Goal: Task Accomplishment & Management: Use online tool/utility

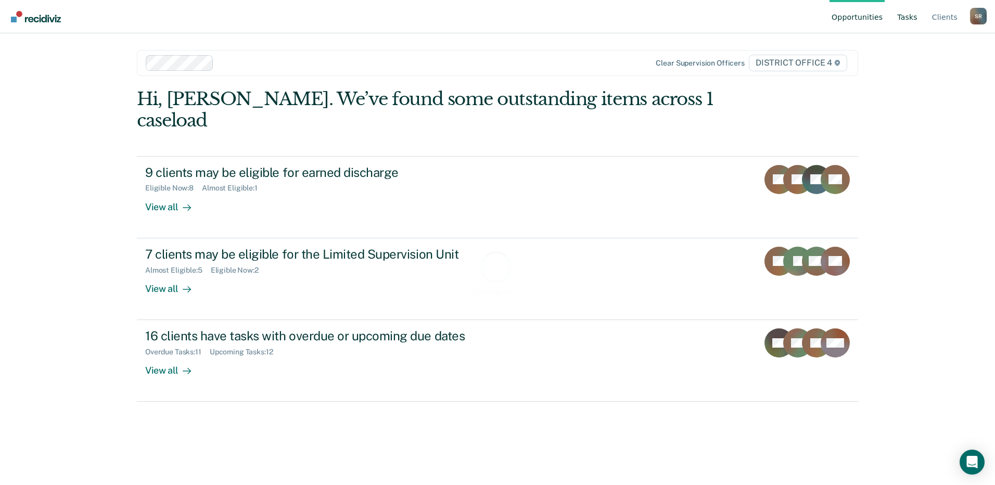
click at [914, 15] on link "Tasks" at bounding box center [907, 16] width 24 height 33
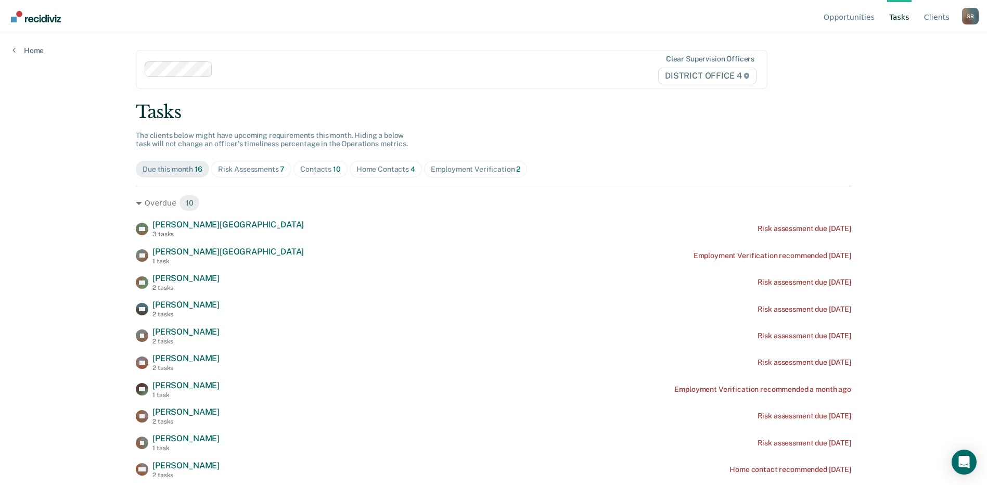
click at [326, 173] on div "Contacts 10" at bounding box center [320, 169] width 41 height 9
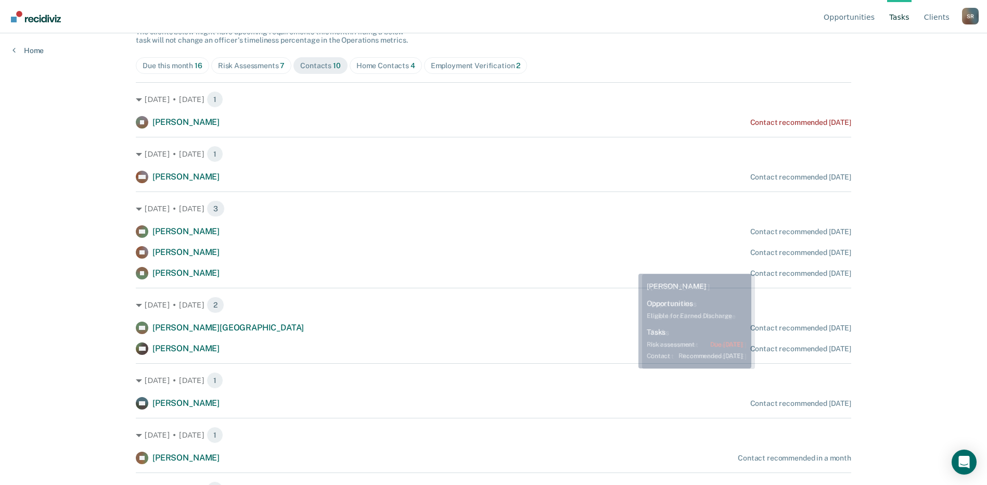
scroll to position [104, 0]
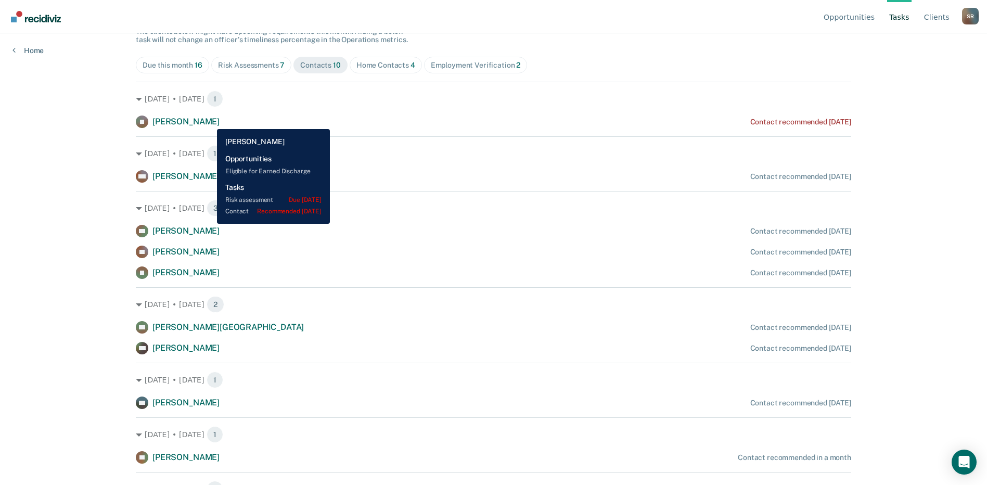
click at [209, 121] on span "[PERSON_NAME]" at bounding box center [186, 122] width 67 height 10
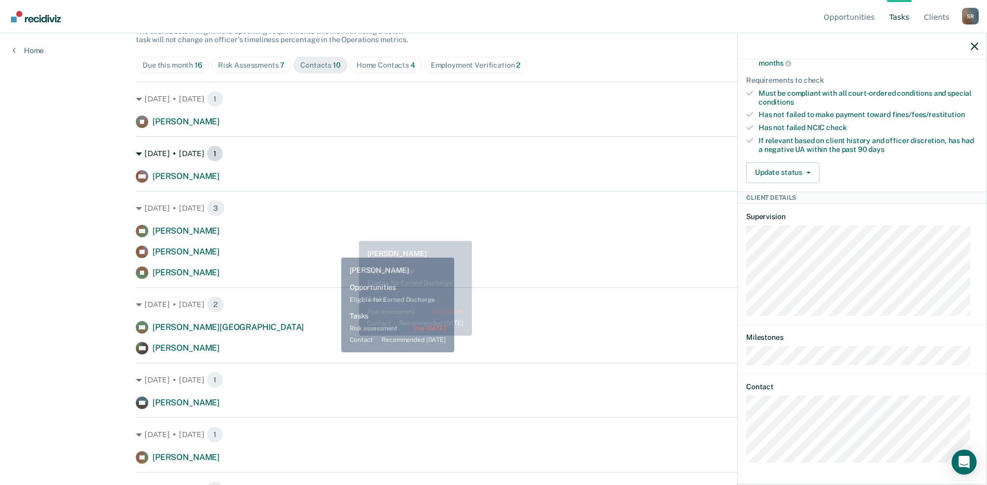
scroll to position [0, 0]
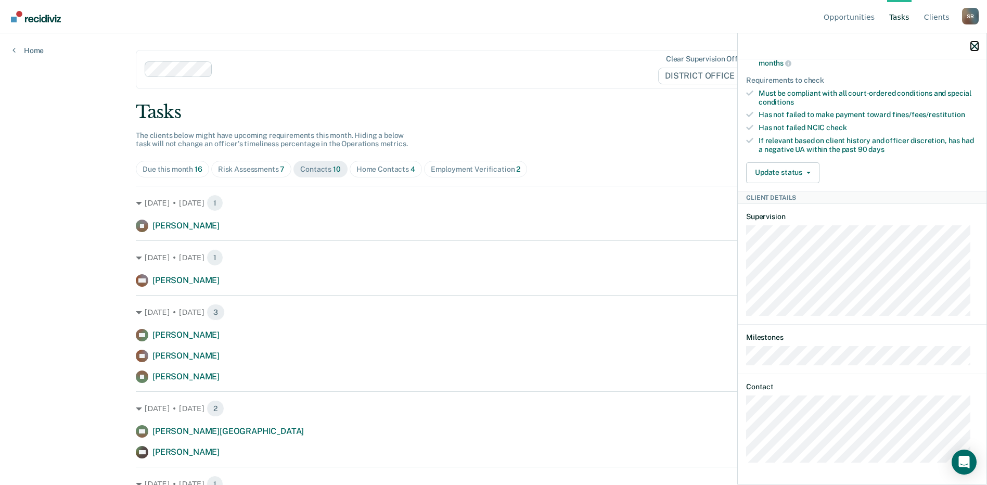
click at [976, 47] on icon "button" at bounding box center [974, 46] width 7 height 7
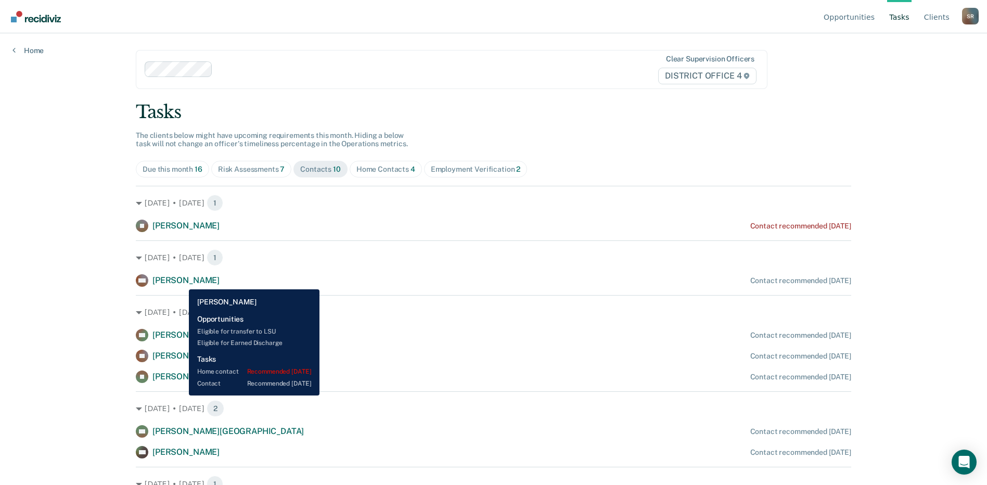
click at [181, 282] on span "[PERSON_NAME]" at bounding box center [186, 280] width 67 height 10
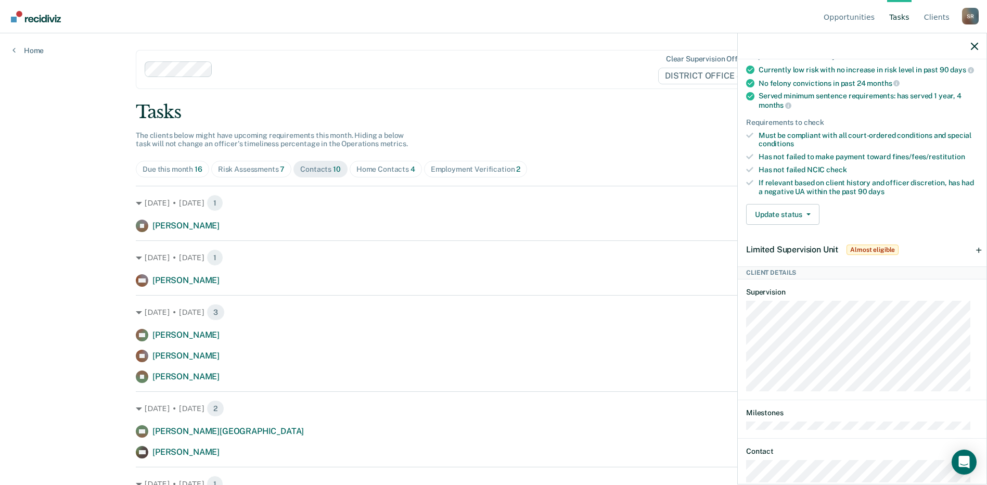
scroll to position [320, 0]
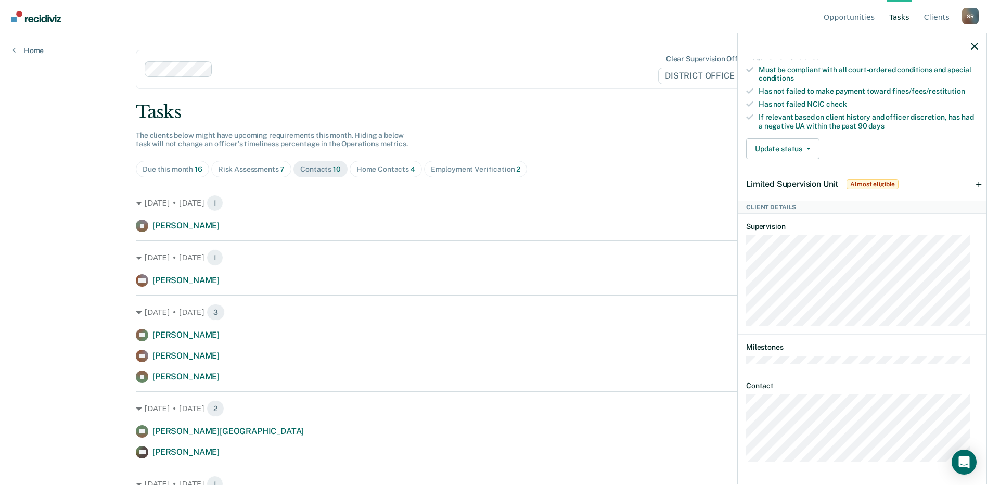
click at [973, 40] on div at bounding box center [862, 46] width 249 height 26
click at [975, 45] on icon "button" at bounding box center [974, 46] width 7 height 7
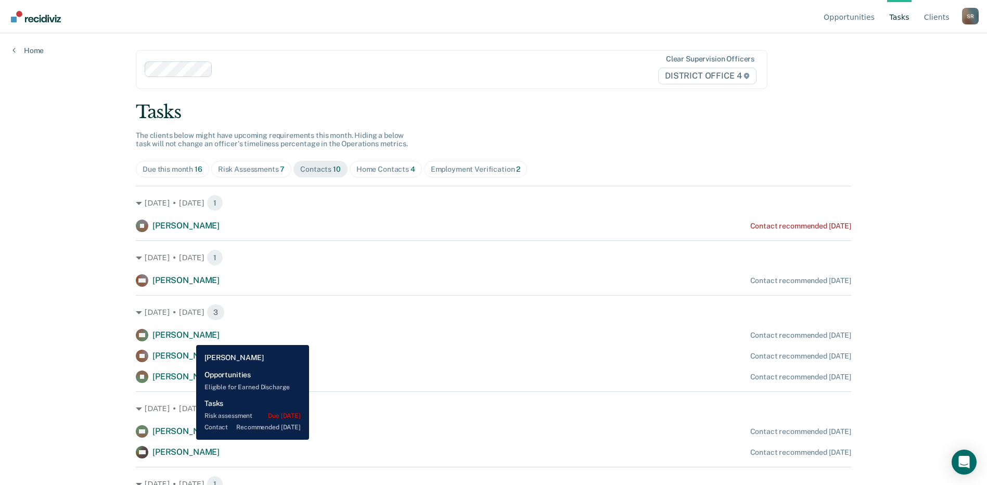
click at [186, 336] on span "[PERSON_NAME]" at bounding box center [186, 335] width 67 height 10
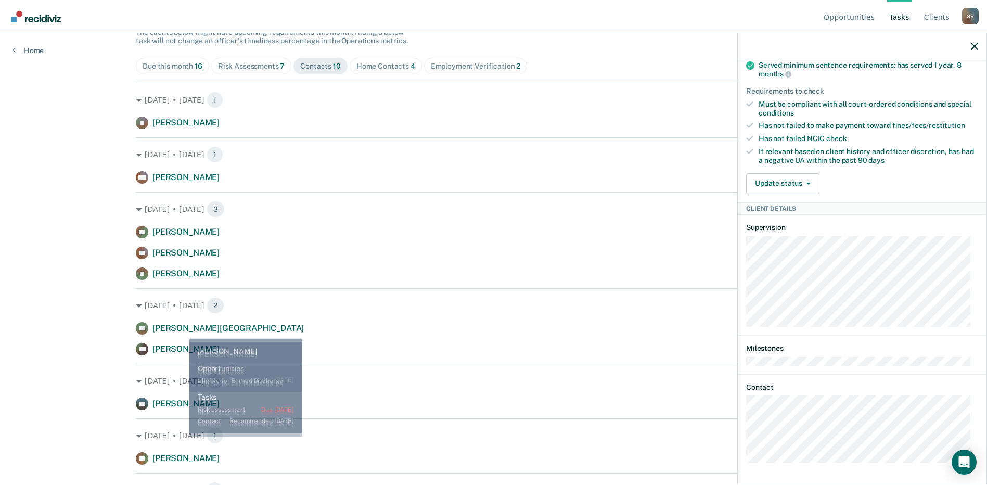
scroll to position [104, 0]
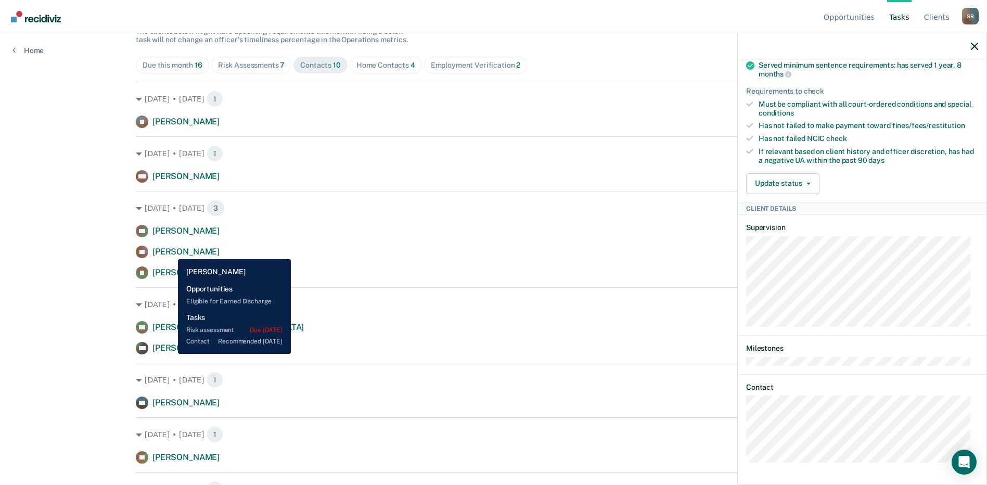
click at [170, 251] on span "[PERSON_NAME]" at bounding box center [186, 252] width 67 height 10
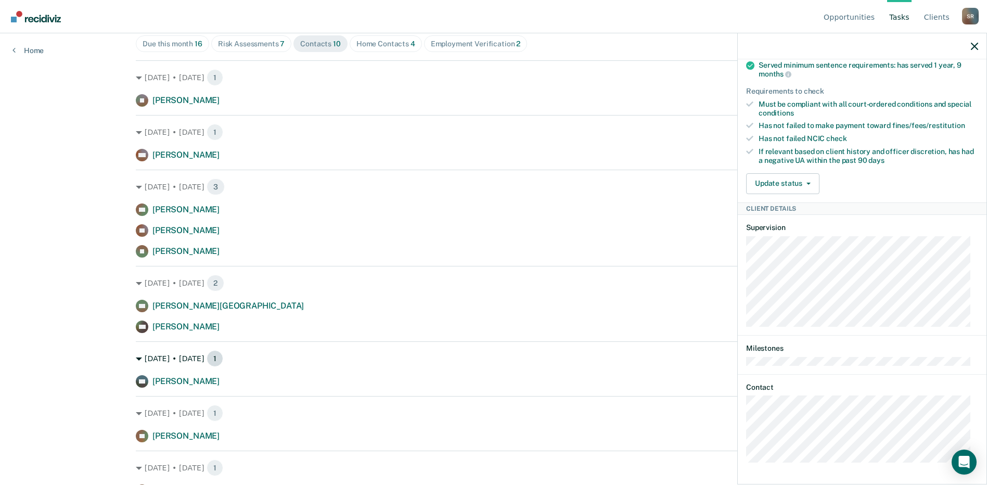
scroll to position [137, 0]
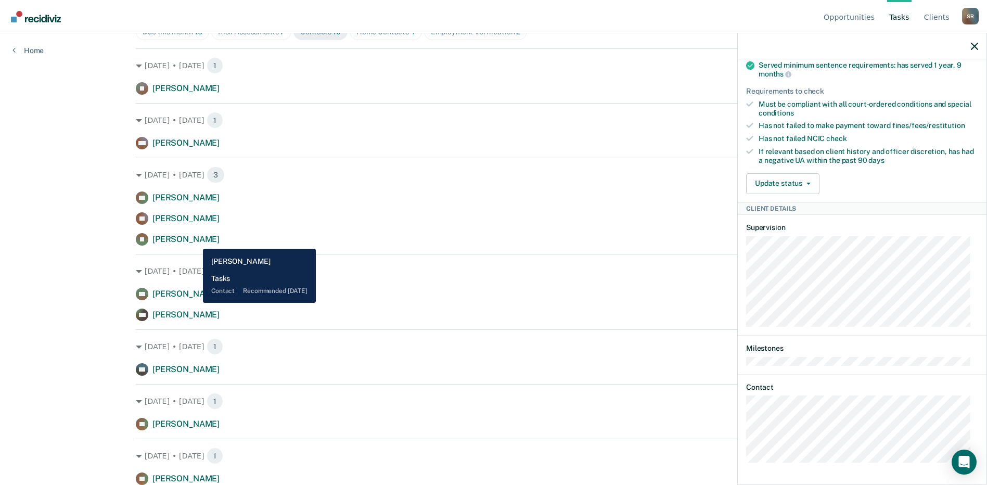
click at [192, 239] on span "[PERSON_NAME]" at bounding box center [186, 239] width 67 height 10
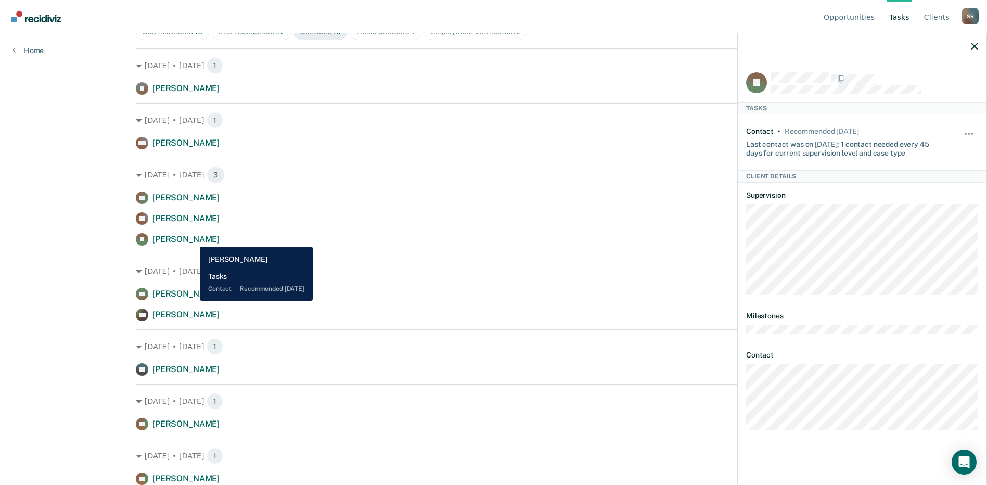
scroll to position [0, 0]
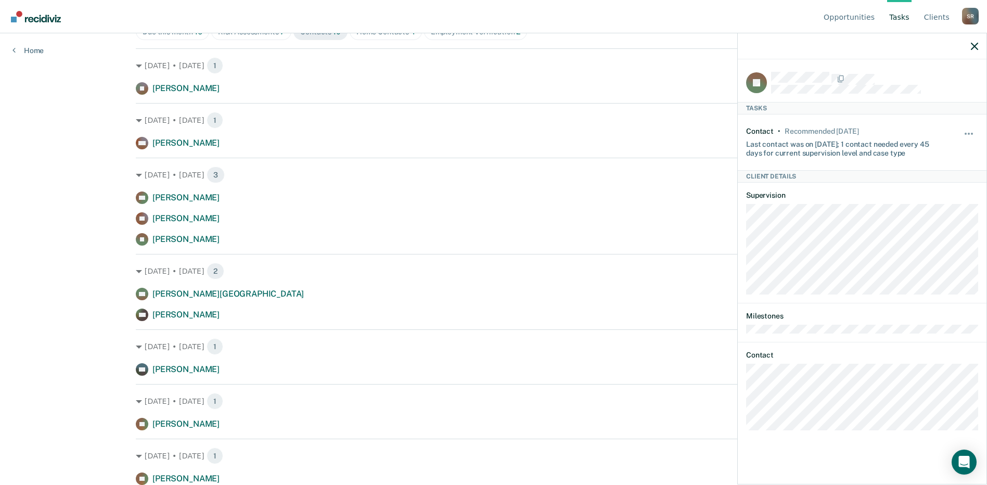
click at [971, 46] on div at bounding box center [862, 46] width 249 height 26
click at [974, 46] on icon "button" at bounding box center [974, 46] width 7 height 7
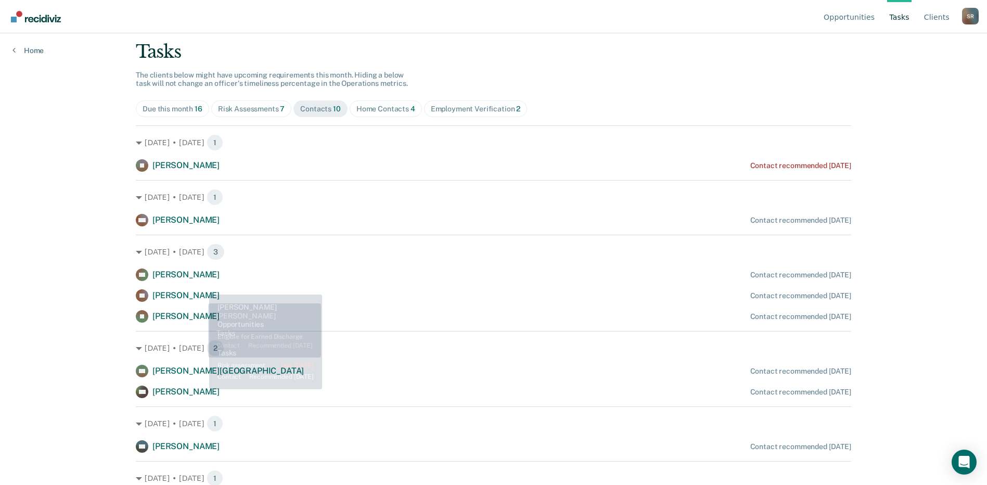
scroll to position [33, 0]
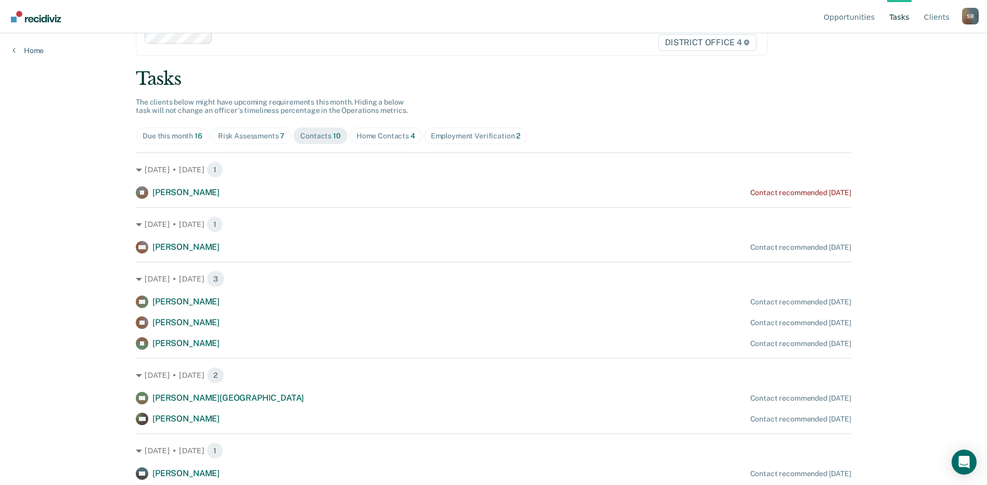
click at [388, 139] on div "Home Contacts 4" at bounding box center [386, 136] width 59 height 9
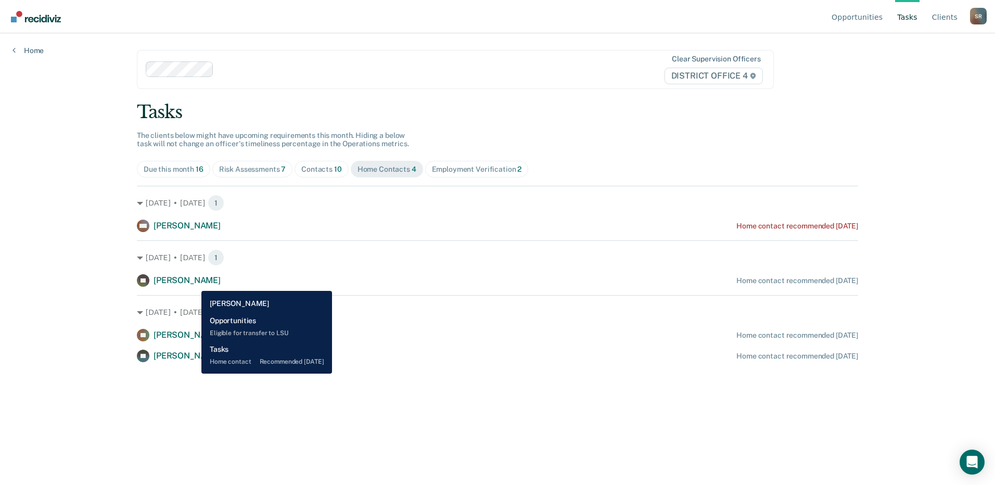
click at [194, 283] on span "[PERSON_NAME]" at bounding box center [187, 280] width 67 height 10
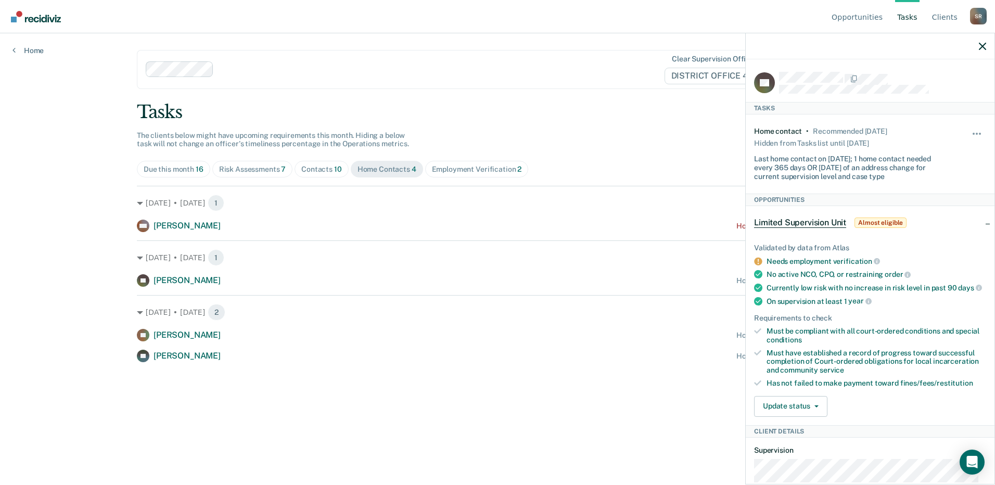
scroll to position [232, 0]
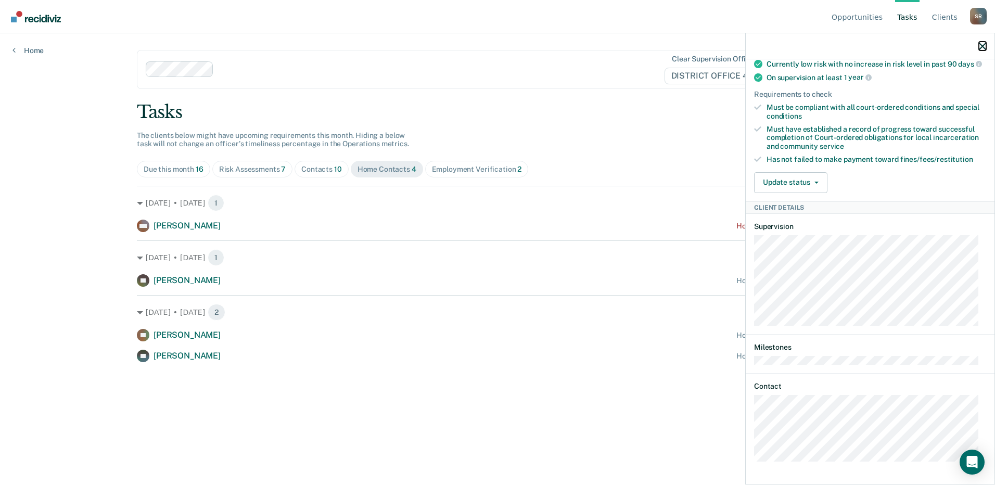
click at [980, 47] on icon "button" at bounding box center [982, 46] width 7 height 7
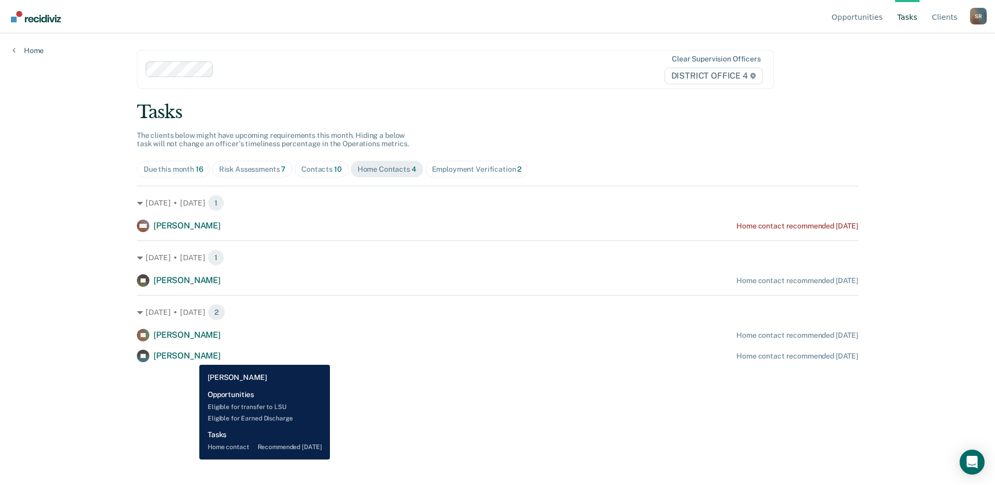
click at [192, 357] on span "[PERSON_NAME]" at bounding box center [187, 356] width 67 height 10
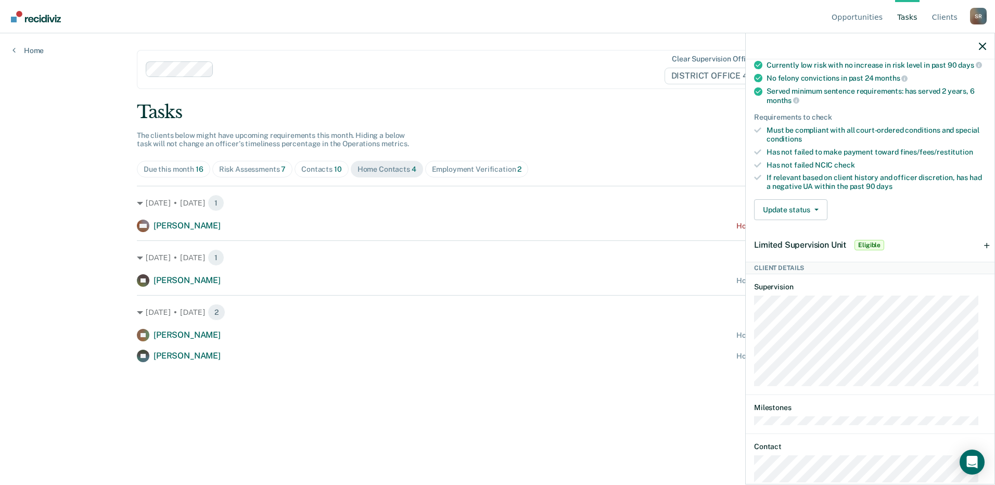
scroll to position [264, 0]
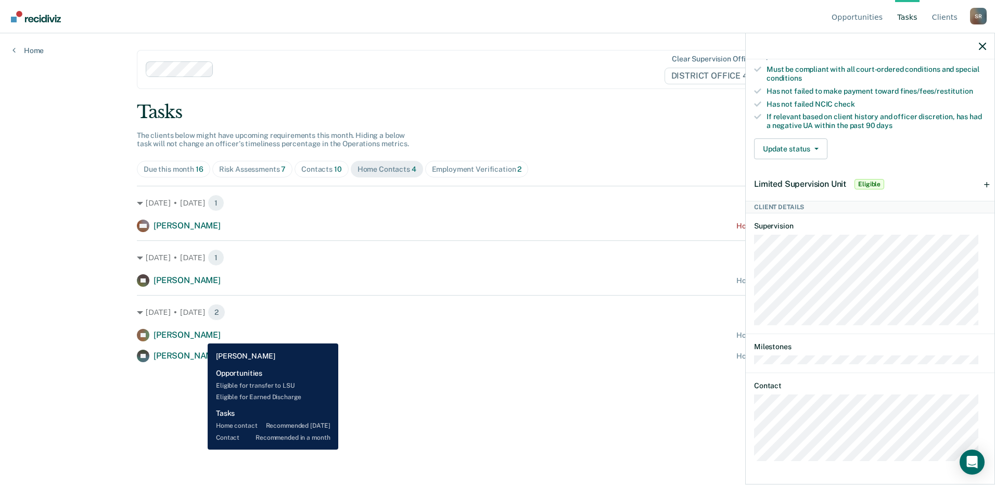
click at [200, 335] on span "[PERSON_NAME]" at bounding box center [187, 335] width 67 height 10
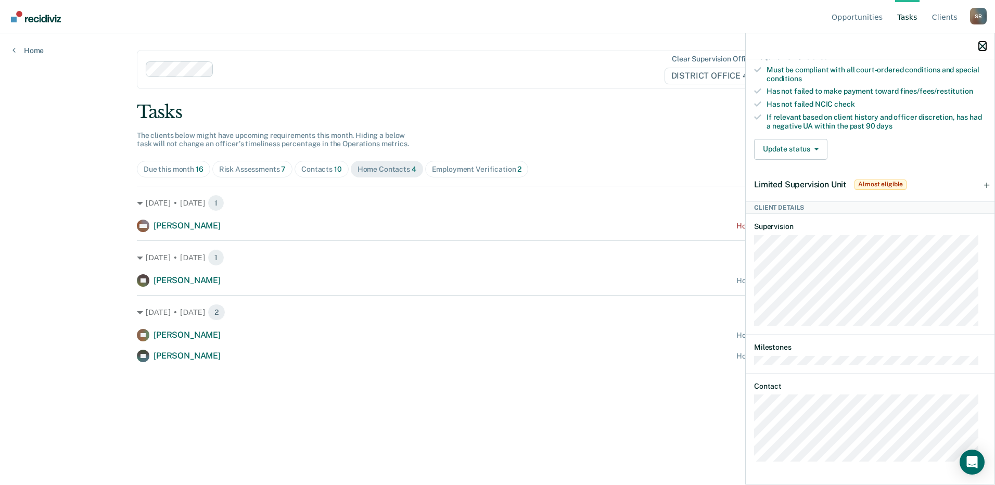
click at [983, 43] on icon "button" at bounding box center [982, 46] width 7 height 7
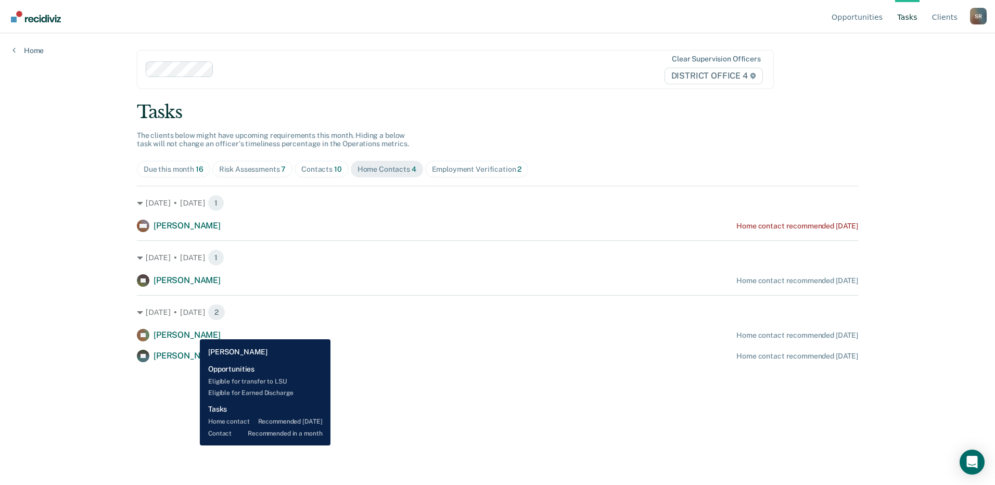
click at [192, 332] on span "[PERSON_NAME]" at bounding box center [187, 335] width 67 height 10
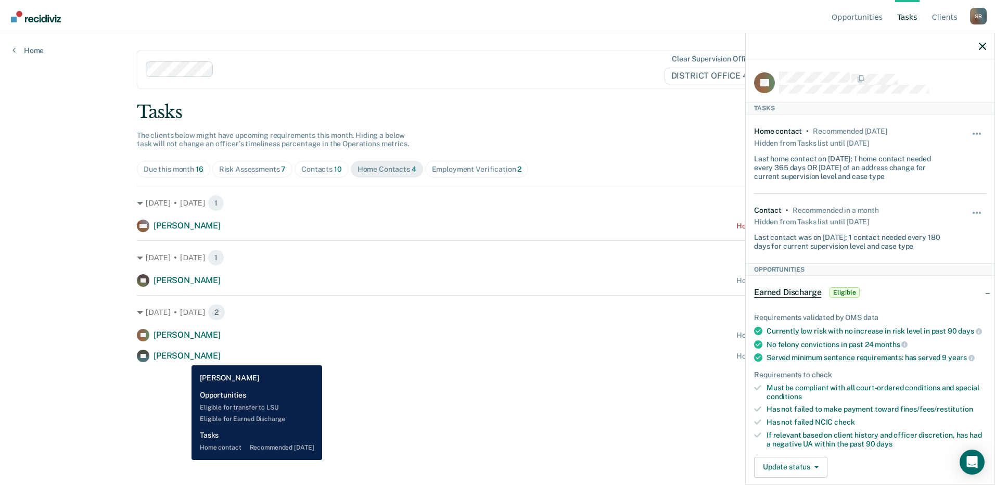
click at [184, 358] on span "[PERSON_NAME]" at bounding box center [187, 356] width 67 height 10
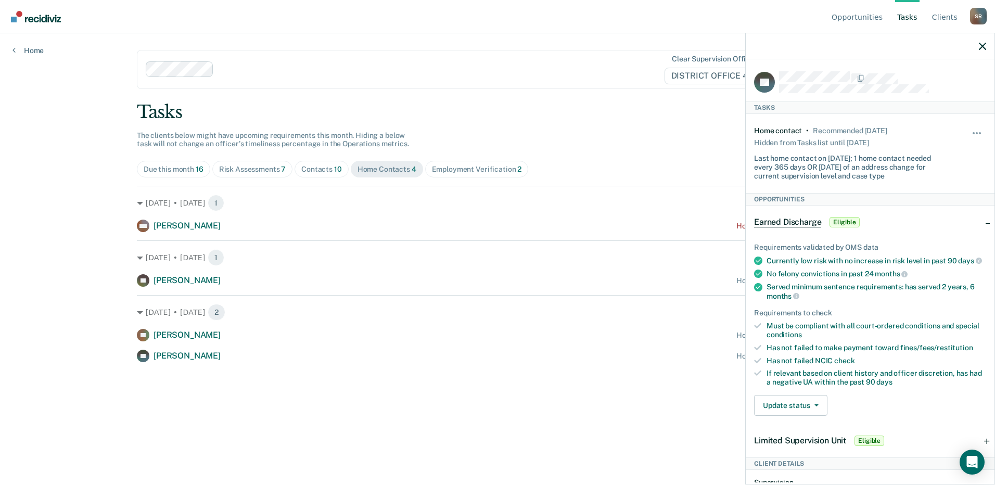
scroll to position [0, 0]
click at [981, 46] on icon "button" at bounding box center [982, 46] width 7 height 7
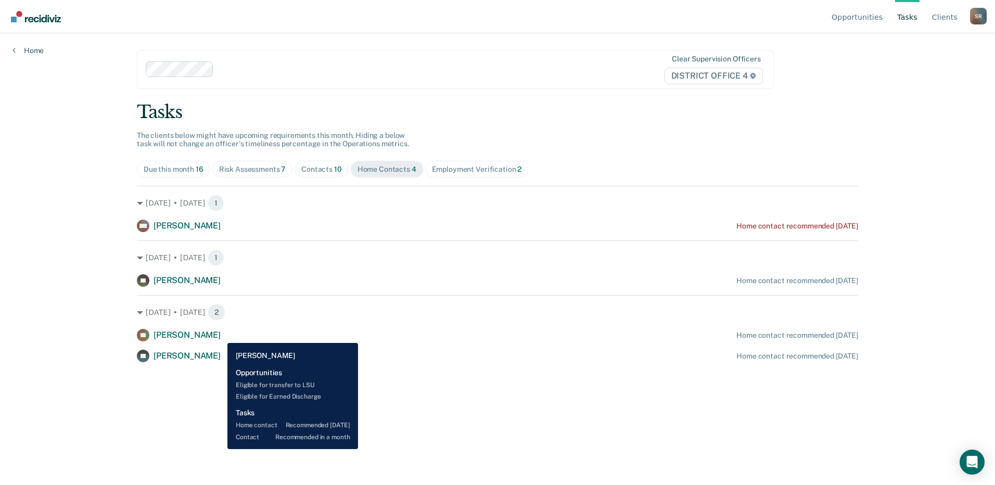
click at [220, 335] on div "CL [PERSON_NAME] Home contact recommended [DATE]" at bounding box center [497, 335] width 721 height 12
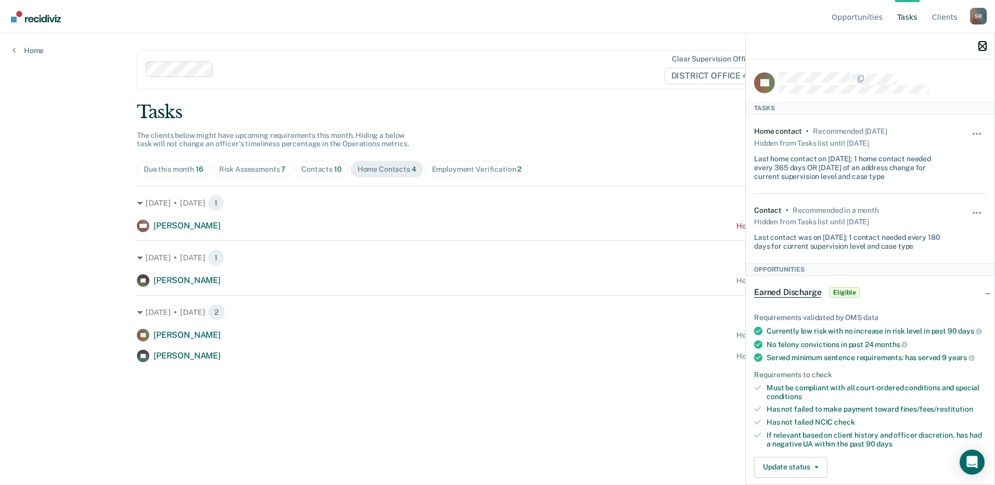
click at [984, 48] on icon "button" at bounding box center [982, 46] width 7 height 7
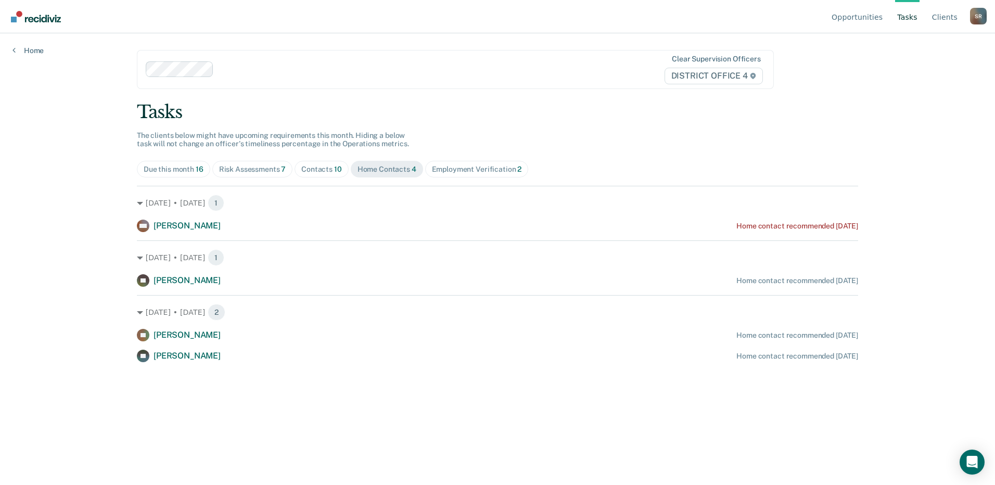
click at [493, 176] on span "Employment Verification 2" at bounding box center [477, 169] width 104 height 17
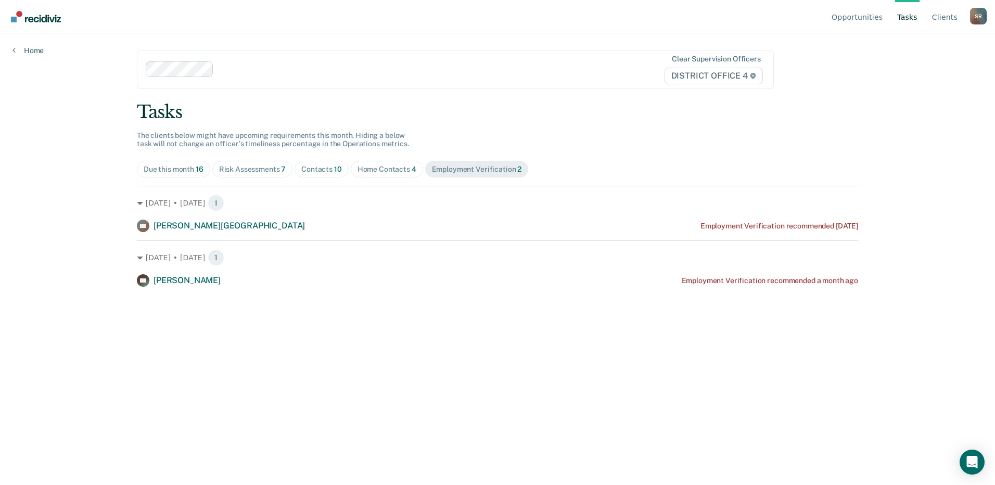
click at [389, 169] on div "Home Contacts 4" at bounding box center [387, 169] width 59 height 9
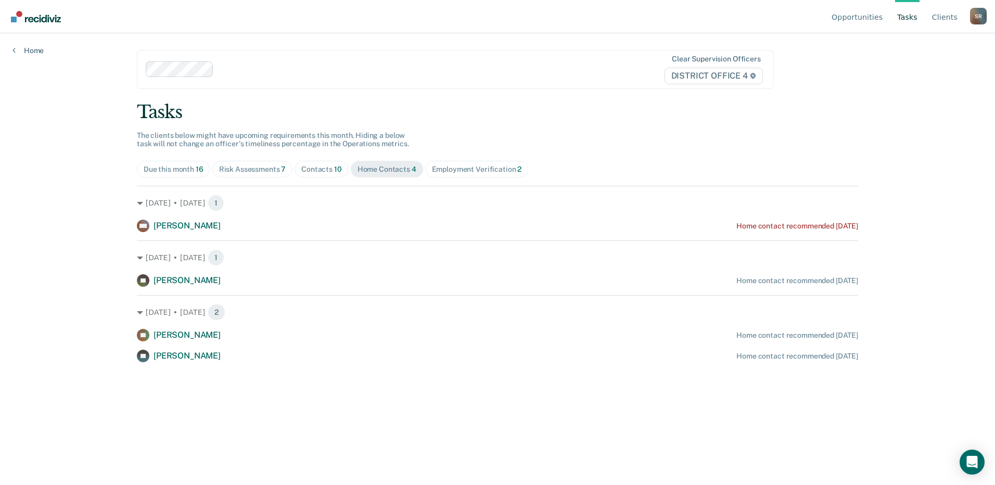
click at [339, 166] on span "10" at bounding box center [338, 169] width 8 height 8
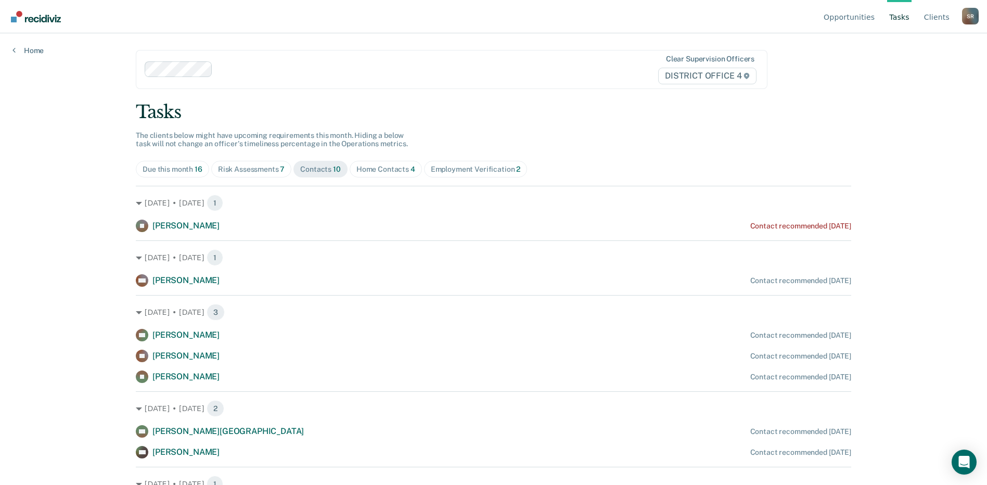
click at [374, 175] on span "Home Contacts 4" at bounding box center [386, 169] width 72 height 17
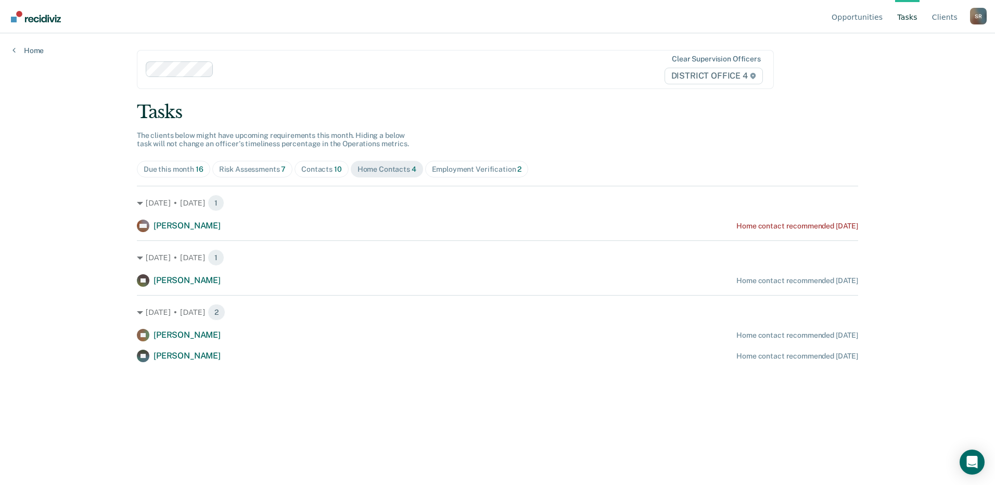
click at [314, 165] on div "Contacts 10" at bounding box center [321, 169] width 41 height 9
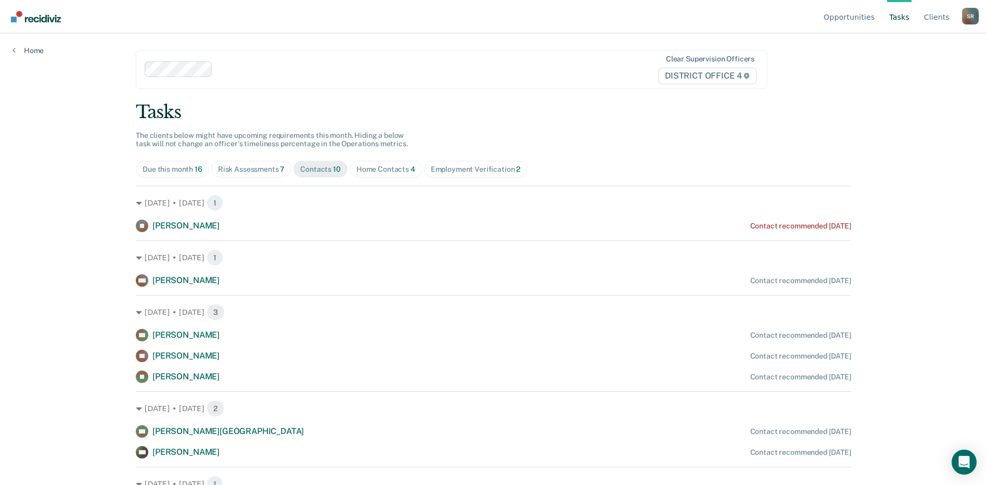
click at [384, 168] on div "Home Contacts 4" at bounding box center [386, 169] width 59 height 9
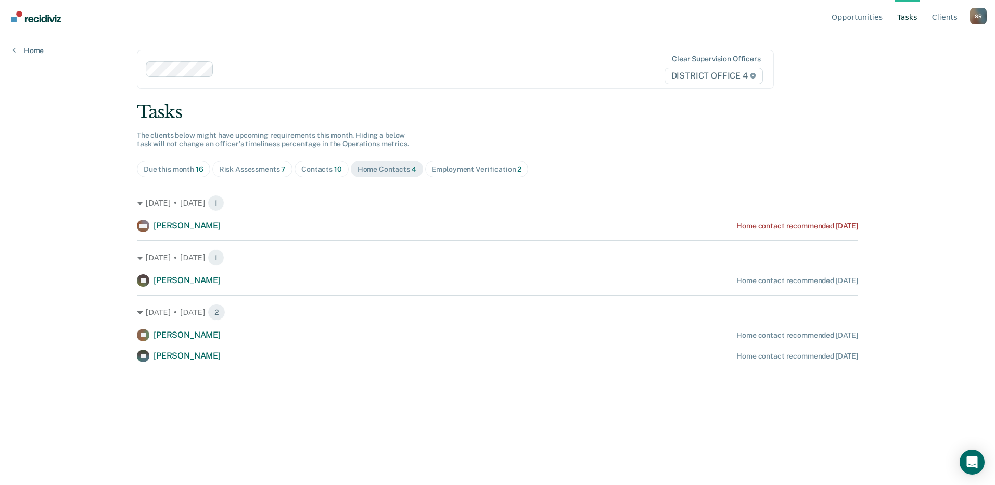
click at [324, 182] on div "Tasks The clients below might have upcoming requirements this month. Hiding a b…" at bounding box center [497, 232] width 721 height 261
click at [325, 175] on span "Contacts 10" at bounding box center [322, 169] width 54 height 17
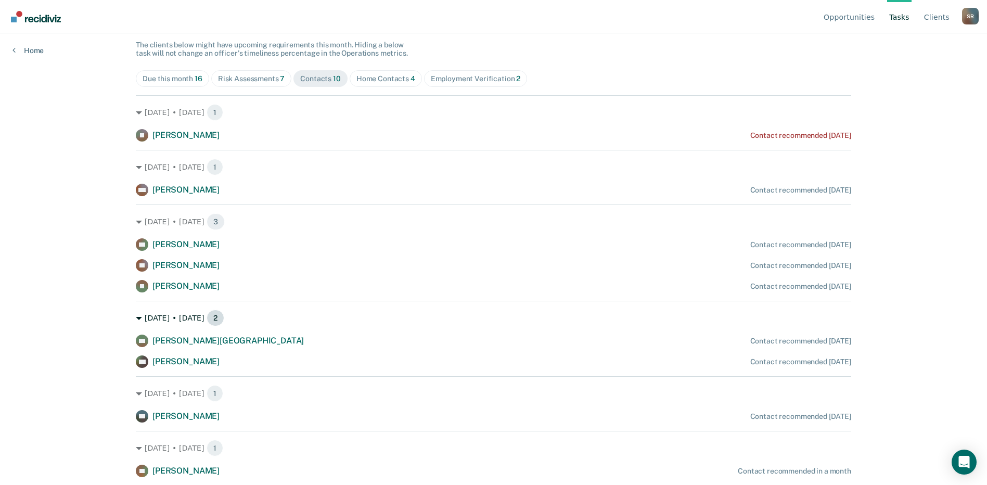
scroll to position [52, 0]
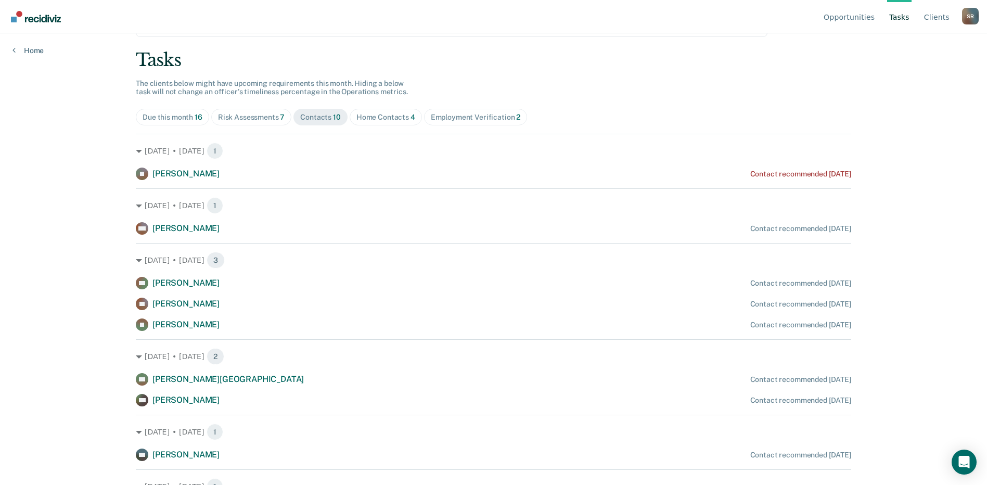
click at [366, 115] on div "Home Contacts 4" at bounding box center [386, 117] width 59 height 9
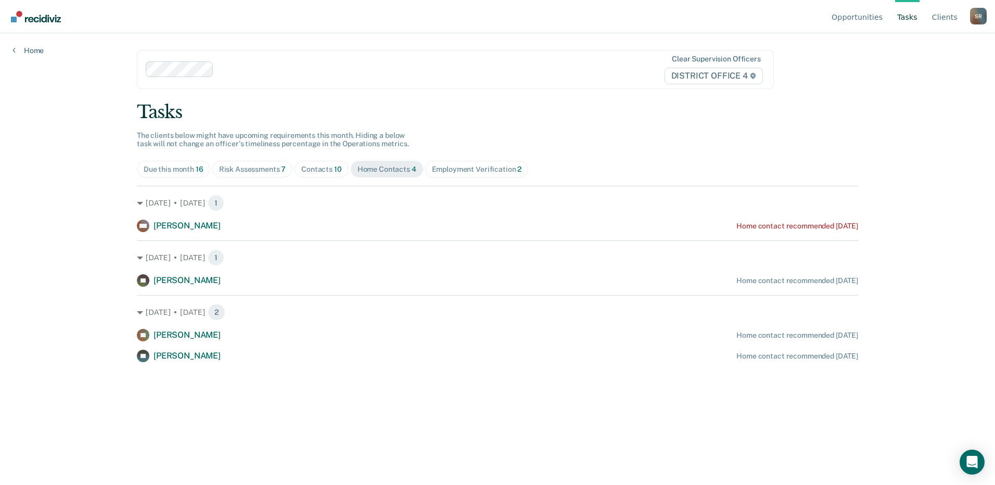
click at [316, 166] on div "Contacts 10" at bounding box center [321, 169] width 41 height 9
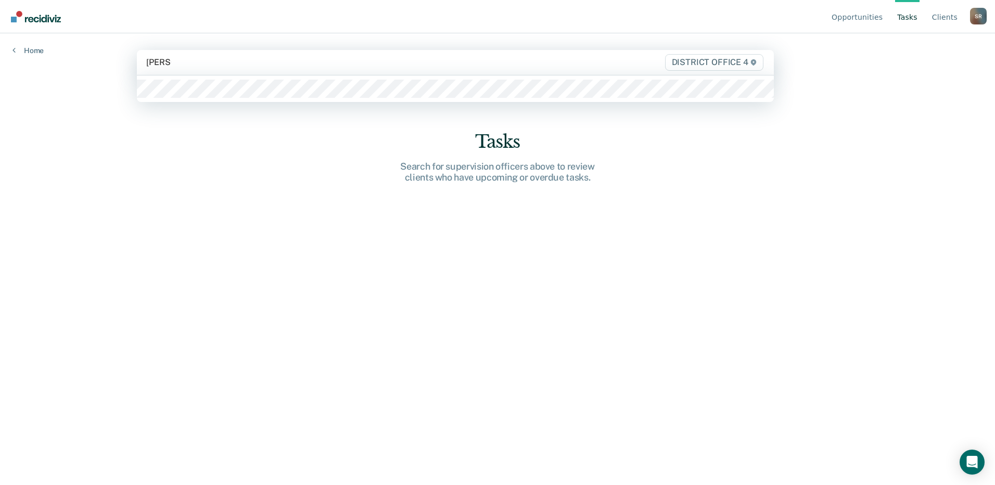
type input "[PERSON_NAME]"
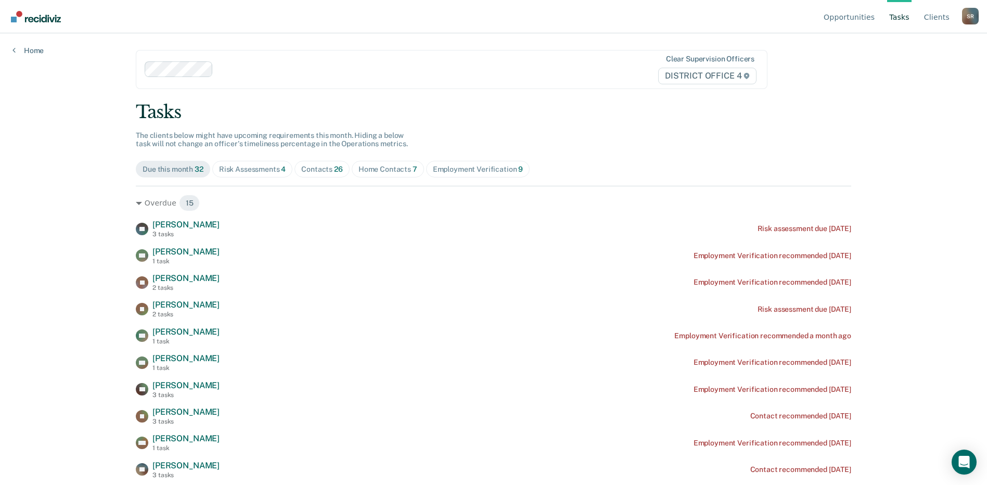
click at [324, 167] on div "Contacts 26" at bounding box center [322, 169] width 42 height 9
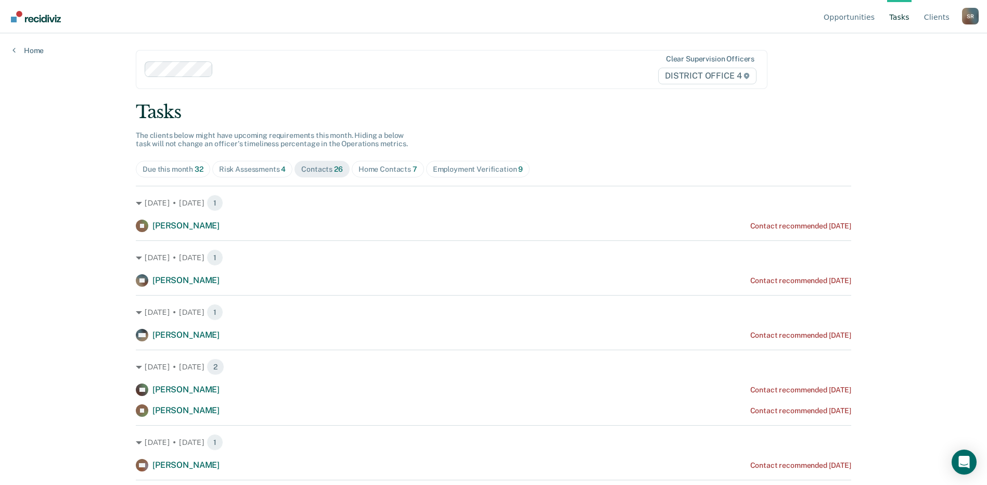
click at [394, 170] on div "Home Contacts 7" at bounding box center [388, 169] width 59 height 9
